Goal: Obtain resource: Download file/media

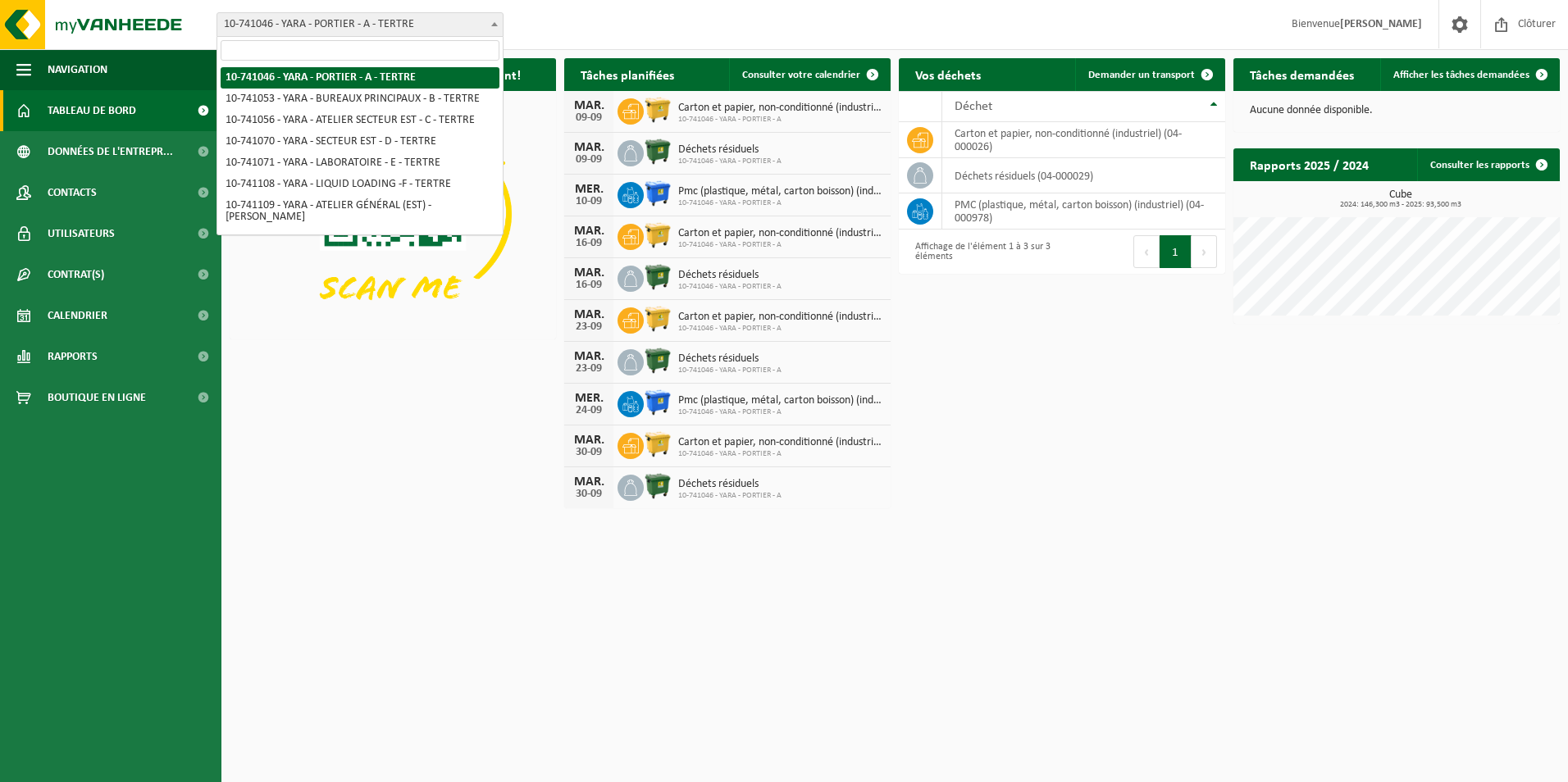
click at [494, 25] on b at bounding box center [494, 24] width 7 height 4
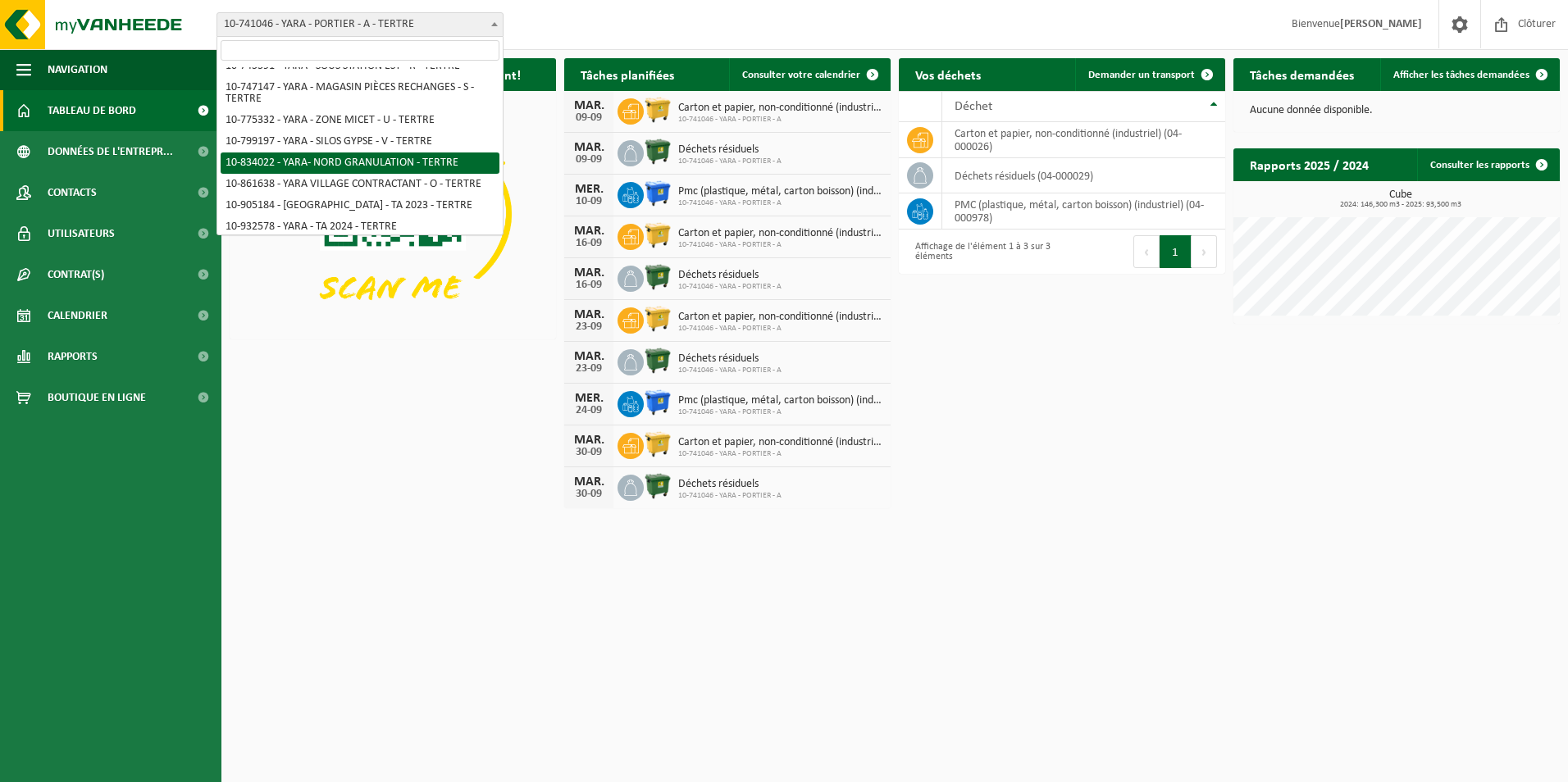
scroll to position [273, 0]
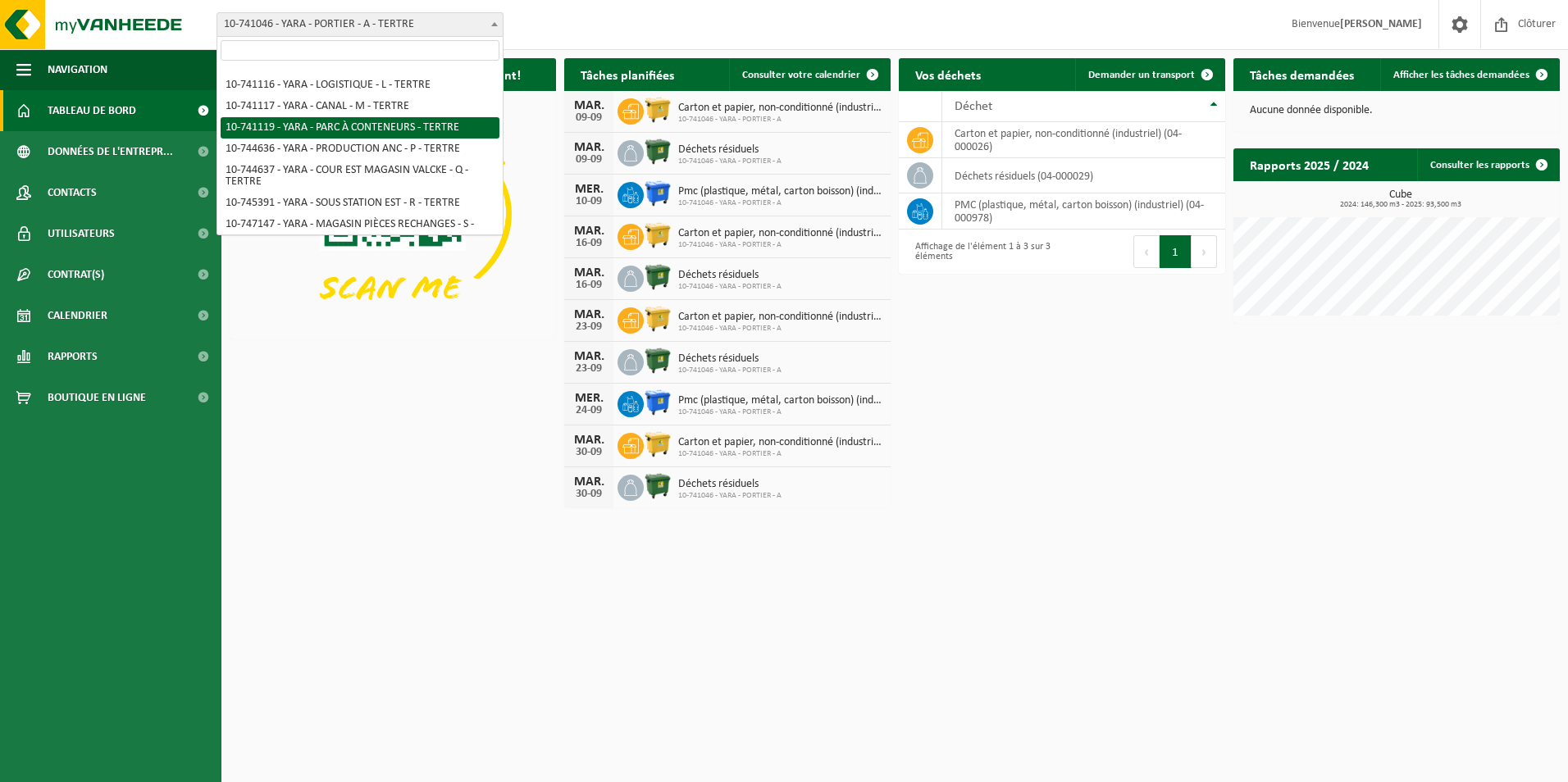
select select "4520"
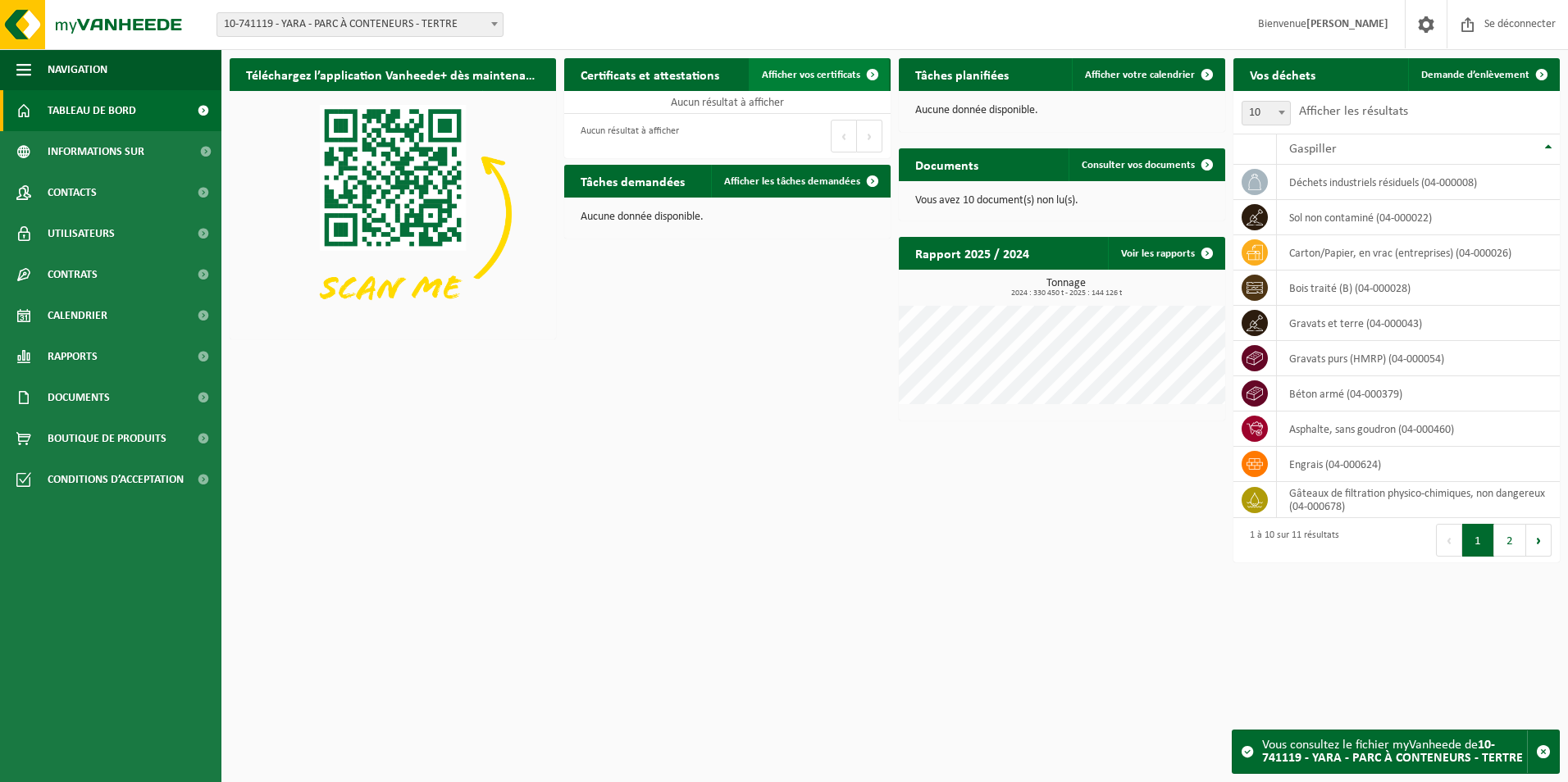
click at [805, 66] on link "Afficher vos certificats" at bounding box center [819, 75] width 140 height 33
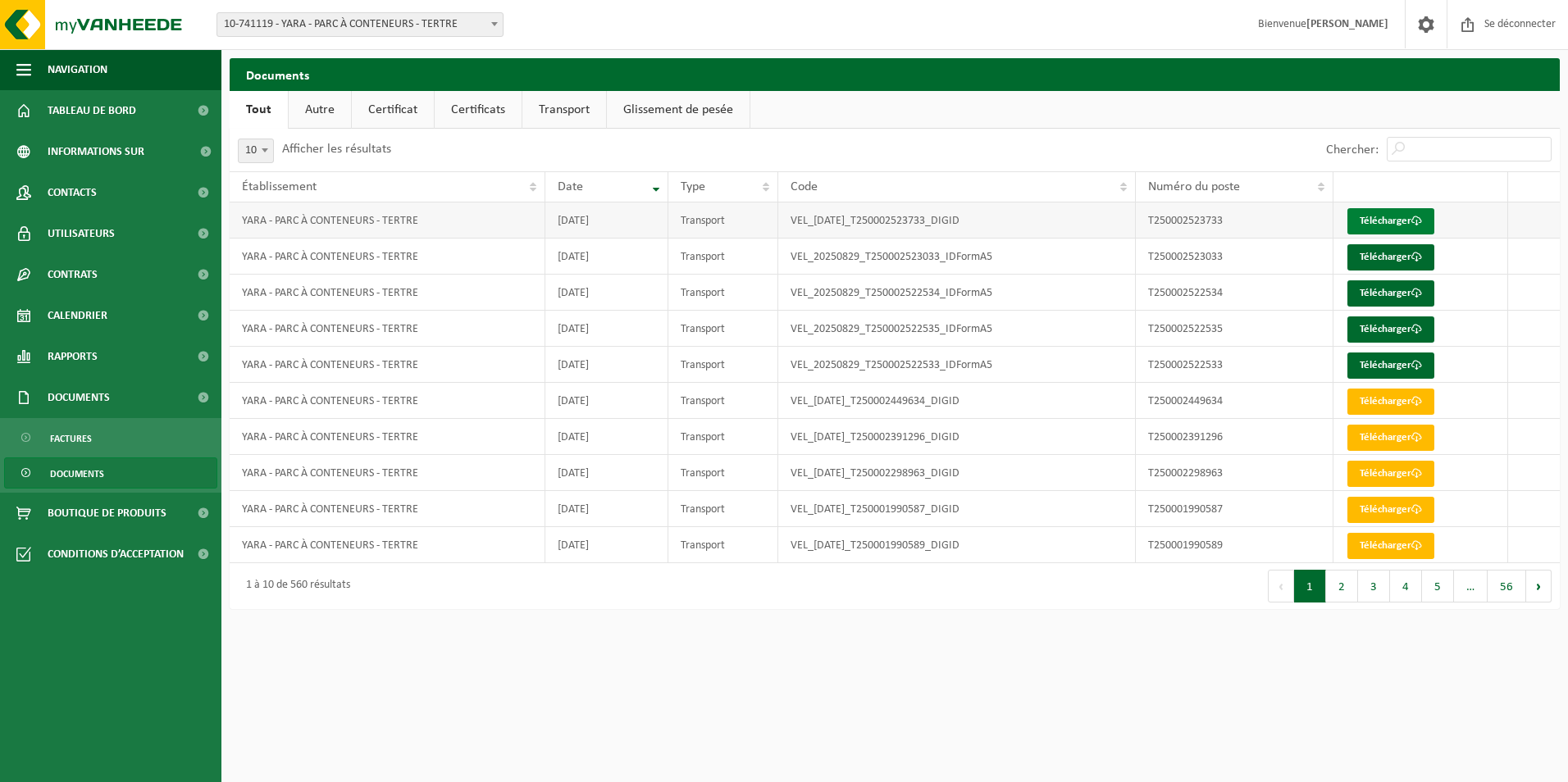
click at [1376, 220] on font "Télécharger" at bounding box center [1386, 220] width 52 height 11
